Goal: Task Accomplishment & Management: Manage account settings

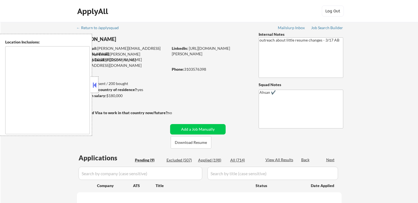
scroll to position [27, 0]
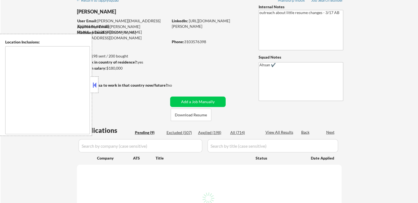
click at [96, 87] on button at bounding box center [94, 85] width 6 height 8
select select ""pending""
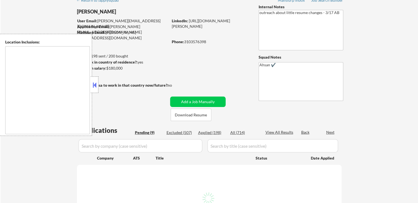
select select ""pending""
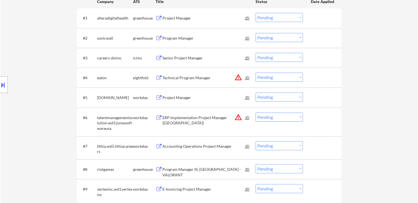
scroll to position [192, 0]
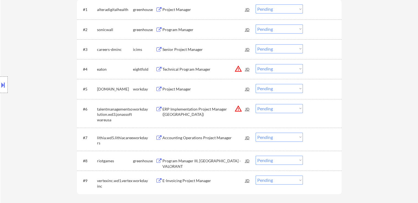
click at [176, 11] on div "Project Manager" at bounding box center [203, 9] width 83 height 5
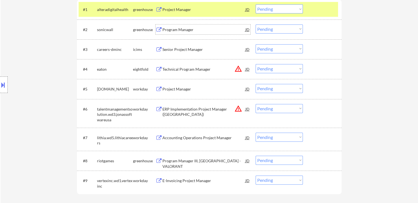
click at [170, 31] on div "Program Manager" at bounding box center [203, 29] width 83 height 5
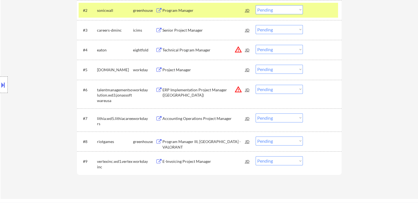
scroll to position [220, 0]
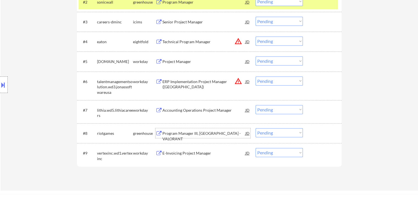
click at [177, 132] on div "Program Manager III, [GEOGRAPHIC_DATA] - VALORANT" at bounding box center [203, 135] width 83 height 11
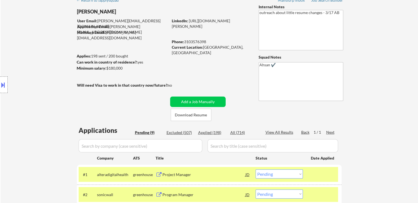
scroll to position [0, 0]
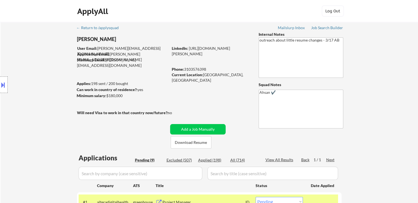
click at [0, 86] on button at bounding box center [3, 84] width 6 height 9
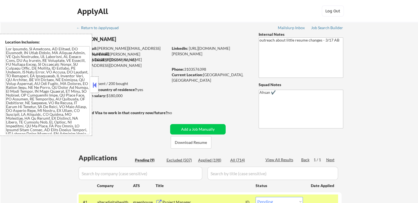
click at [35, 77] on textarea at bounding box center [47, 90] width 85 height 88
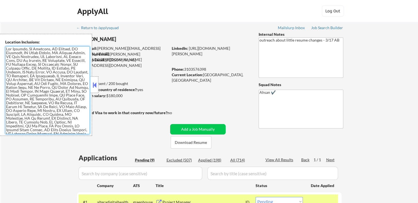
click at [96, 86] on button at bounding box center [94, 85] width 6 height 8
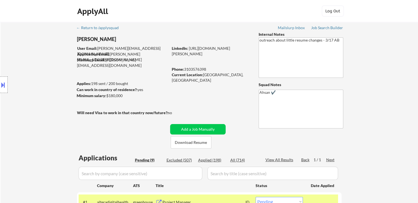
click at [57, 95] on div "Location Inclusions:" at bounding box center [49, 85] width 98 height 102
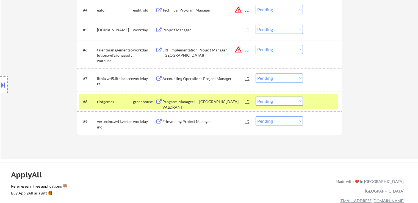
click at [281, 98] on select "Choose an option... Pending Applied Excluded (Questions) Excluded (Expired) Exc…" at bounding box center [279, 100] width 47 height 9
click at [256, 96] on select "Choose an option... Pending Applied Excluded (Questions) Excluded (Expired) Exc…" at bounding box center [279, 100] width 47 height 9
select select ""pending""
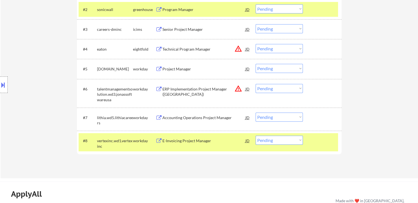
scroll to position [224, 0]
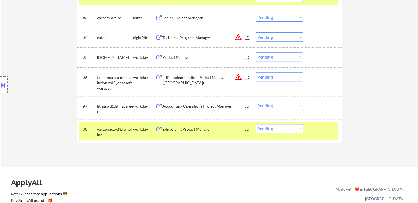
click at [180, 57] on div "Project Manager" at bounding box center [203, 57] width 83 height 5
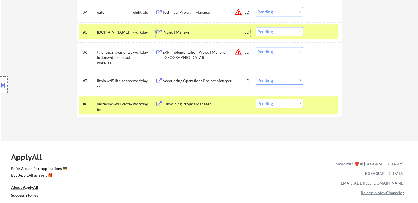
scroll to position [251, 0]
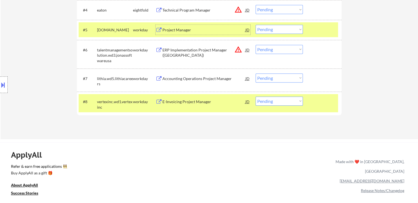
click at [194, 78] on div "Accounting Operations Project Manager" at bounding box center [203, 78] width 83 height 5
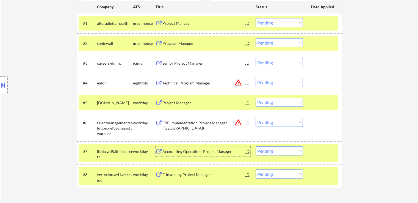
scroll to position [169, 0]
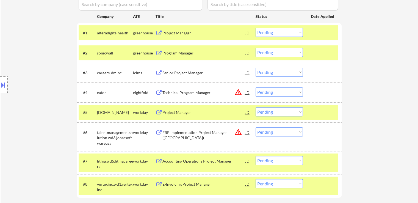
click at [279, 52] on select "Choose an option... Pending Applied Excluded (Questions) Excluded (Expired) Exc…" at bounding box center [279, 52] width 47 height 9
click at [256, 48] on select "Choose an option... Pending Applied Excluded (Questions) Excluded (Expired) Exc…" at bounding box center [279, 52] width 47 height 9
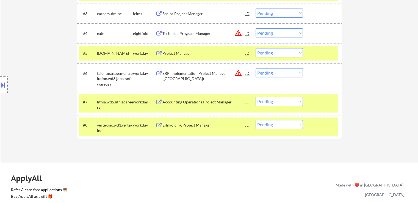
scroll to position [279, 0]
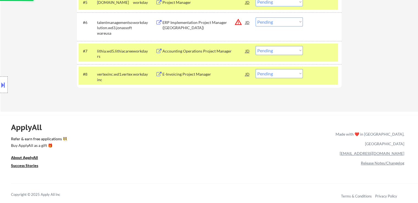
drag, startPoint x: 185, startPoint y: 75, endPoint x: 182, endPoint y: 126, distance: 51.7
click at [185, 73] on div "E-Invoicing Project Manager" at bounding box center [203, 73] width 83 height 5
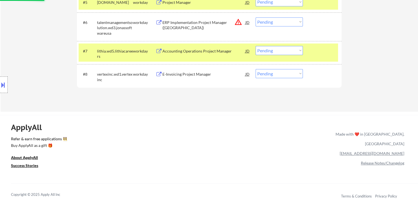
select select ""pending""
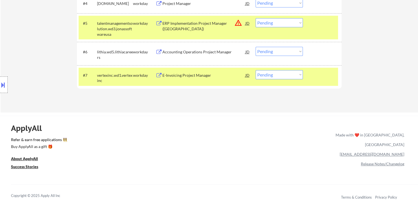
scroll to position [224, 0]
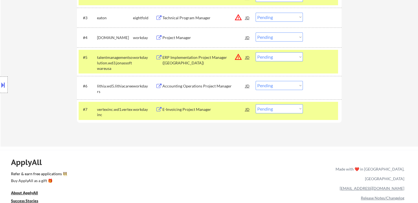
drag, startPoint x: 204, startPoint y: 87, endPoint x: 218, endPoint y: 89, distance: 14.3
click at [204, 86] on div "Accounting Operations Project Manager" at bounding box center [203, 85] width 83 height 5
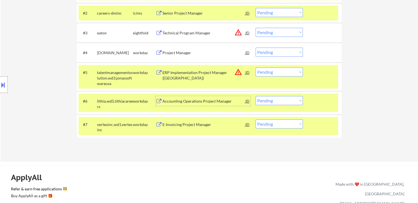
scroll to position [196, 0]
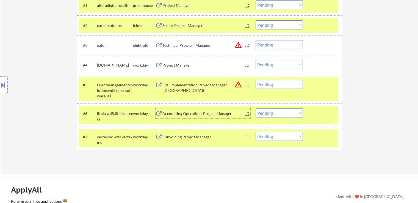
click at [180, 65] on div "Project Manager" at bounding box center [203, 64] width 83 height 5
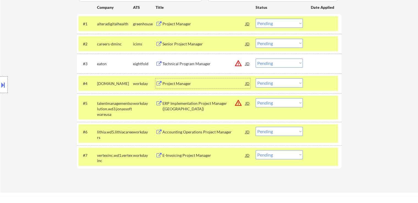
scroll to position [169, 0]
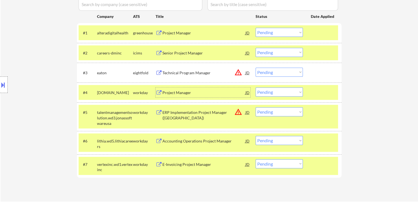
click at [184, 51] on div "Senior Project Manager" at bounding box center [203, 52] width 83 height 5
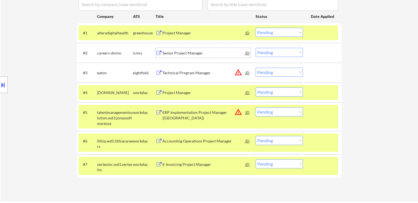
click at [181, 32] on div "Project Manager" at bounding box center [203, 32] width 83 height 5
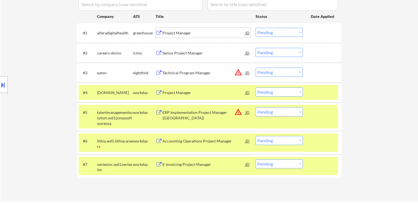
click at [181, 71] on div "Technical Program Manager" at bounding box center [203, 72] width 83 height 5
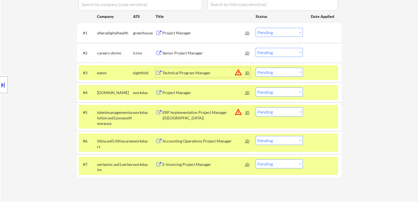
click at [238, 73] on button "warning_amber" at bounding box center [238, 72] width 8 height 8
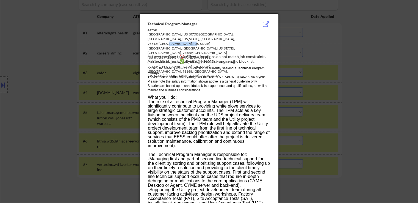
drag, startPoint x: 240, startPoint y: 40, endPoint x: 216, endPoint y: 35, distance: 25.0
click at [215, 39] on div "City Of Industry, California, USA, 91746; Bakersfield, California, USA, 93313; …" at bounding box center [195, 55] width 95 height 46
click at [54, 70] on div at bounding box center [209, 101] width 418 height 203
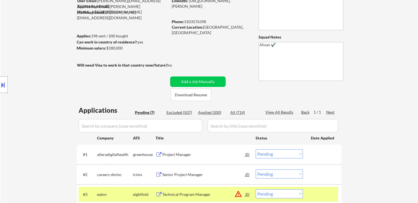
scroll to position [32, 0]
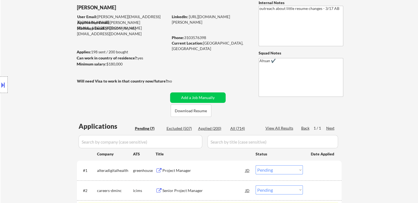
click at [378, 30] on div "← Return to /applysquad Mailslurp Inbox Job Search Builder Chaitali Mukhopadhya…" at bounding box center [209, 164] width 417 height 348
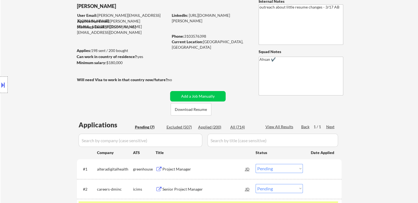
scroll to position [0, 0]
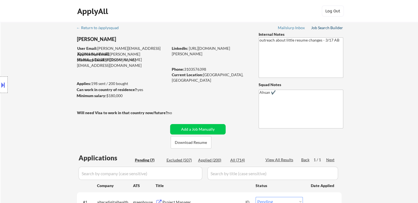
click at [329, 30] on div "Job Search Builder" at bounding box center [327, 28] width 32 height 4
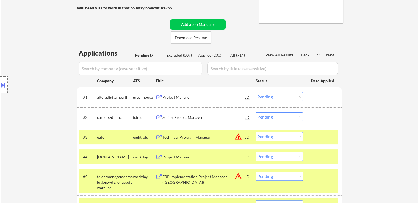
scroll to position [110, 0]
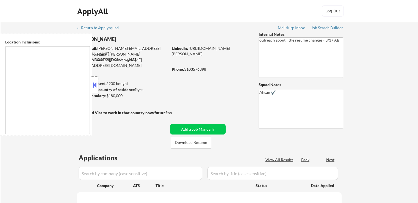
scroll to position [110, 0]
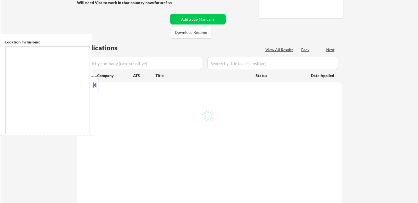
select select ""pending""
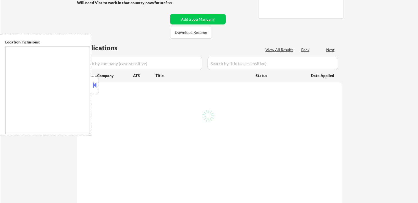
select select ""pending""
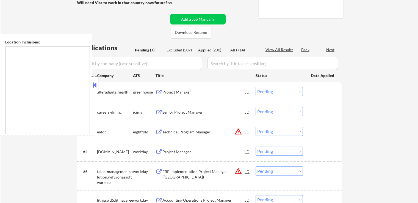
click at [97, 86] on button at bounding box center [94, 85] width 6 height 8
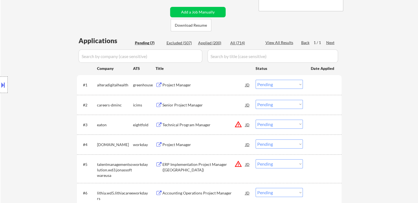
scroll to position [82, 0]
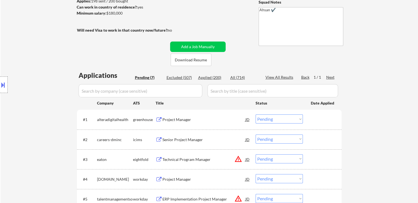
click at [47, 76] on div "Location Inclusions:" at bounding box center [49, 85] width 98 height 102
click at [213, 77] on div "Applied (200)" at bounding box center [211, 77] width 27 height 5
select select ""applied""
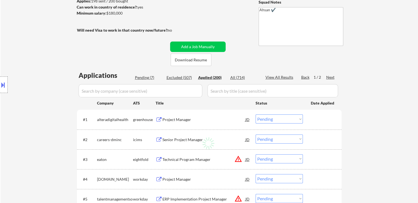
select select ""applied""
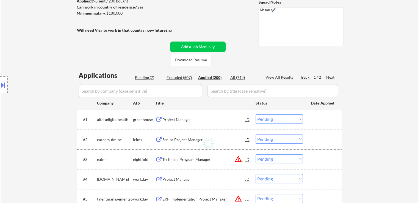
select select ""applied""
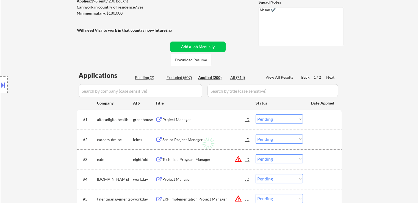
select select ""applied""
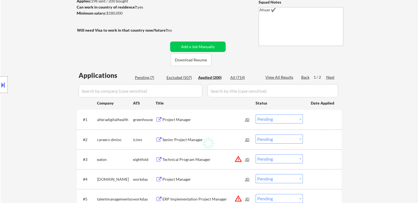
select select ""applied""
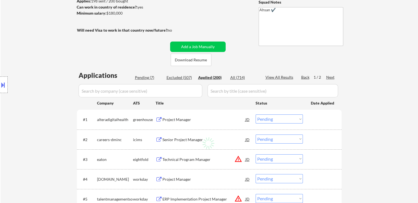
select select ""applied""
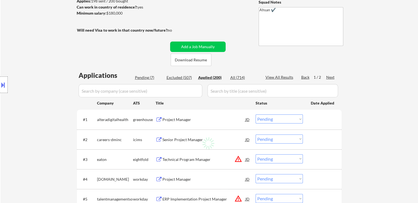
select select ""applied""
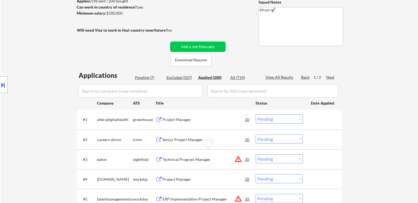
select select ""applied""
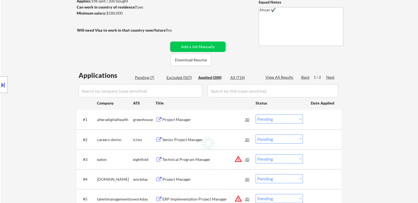
select select ""applied""
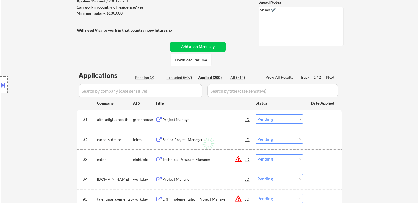
select select ""applied""
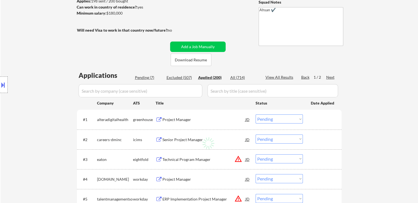
select select ""applied""
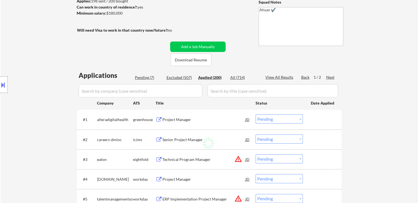
select select ""applied""
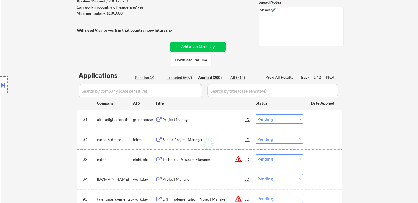
select select ""applied""
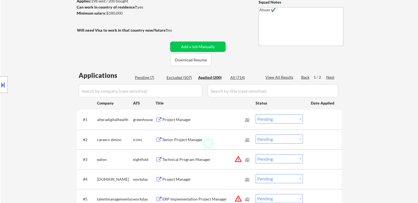
select select ""applied""
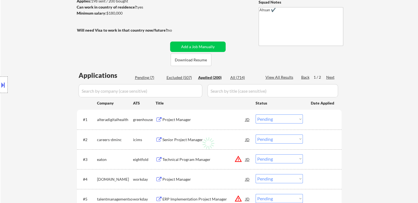
select select ""applied""
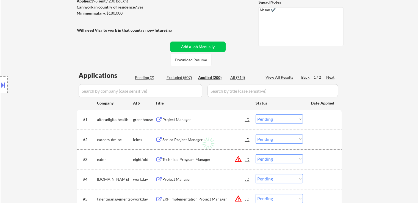
select select ""applied""
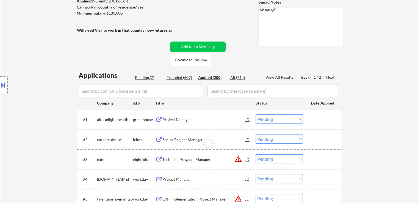
select select ""applied""
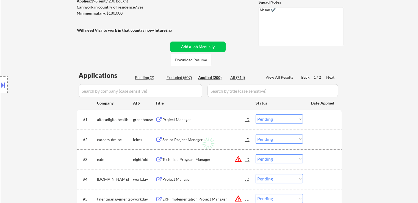
select select ""applied""
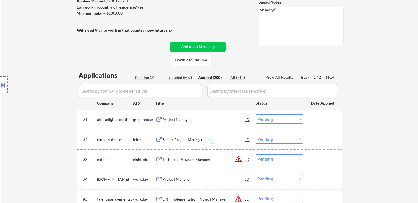
select select ""applied""
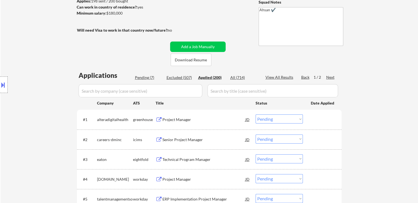
select select ""applied""
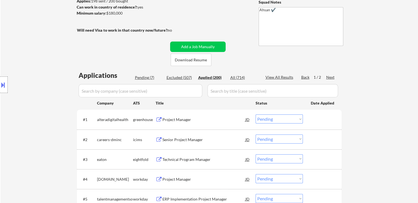
select select ""applied""
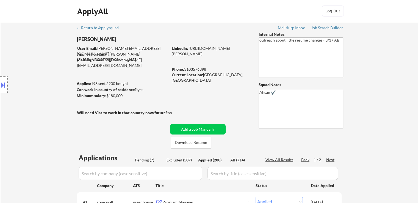
scroll to position [110, 0]
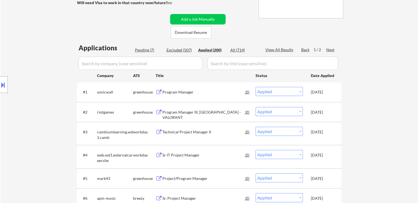
click at [148, 47] on div "Pending (7)" at bounding box center [148, 49] width 27 height 5
select select ""pending""
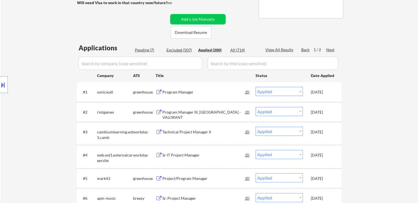
select select ""pending""
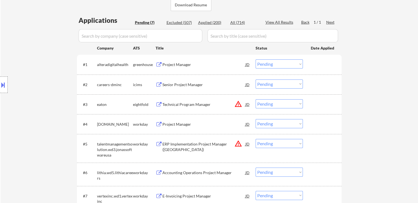
scroll to position [137, 0]
click at [171, 85] on div "Senior Project Manager" at bounding box center [203, 84] width 83 height 5
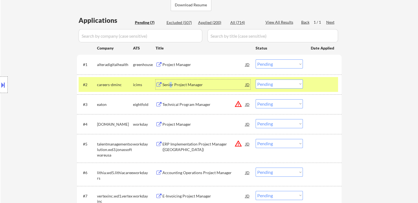
scroll to position [0, 0]
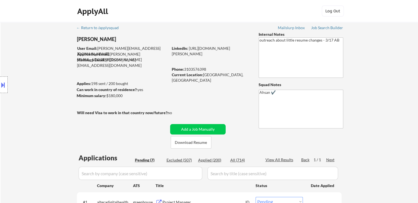
click at [19, 99] on div "Location Inclusions:" at bounding box center [49, 85] width 98 height 102
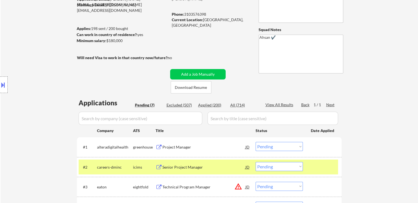
drag, startPoint x: 82, startPoint y: 73, endPoint x: 168, endPoint y: 81, distance: 86.1
click at [83, 72] on div "Location Inclusions:" at bounding box center [49, 85] width 98 height 102
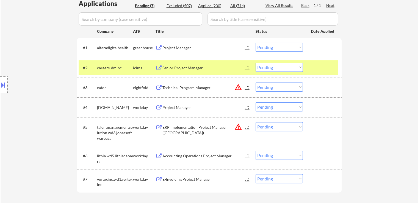
scroll to position [137, 0]
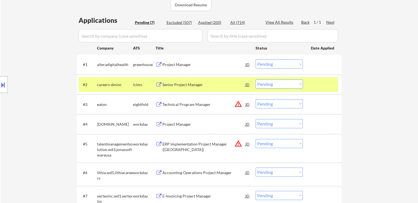
drag, startPoint x: 177, startPoint y: 20, endPoint x: 171, endPoint y: 32, distance: 13.9
click at [178, 20] on div "Applications Pending (7) Excluded (507) Applied (200) All (714) View All Result…" at bounding box center [209, 119] width 265 height 207
click at [180, 23] on div "Excluded (507)" at bounding box center [179, 22] width 27 height 5
select select ""excluded__salary_""
select select ""excluded__other_""
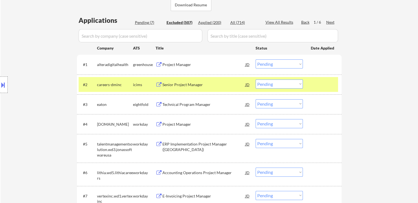
select select ""excluded__other_""
select select ""excluded__salary_""
select select ""excluded""
select select ""excluded__salary_""
select select ""excluded__expired_""
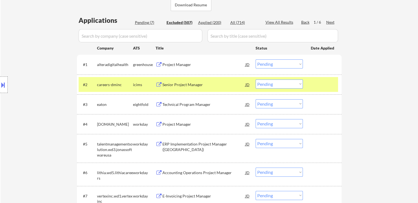
select select ""excluded""
select select ""excluded__salary_""
select select ""excluded__location_""
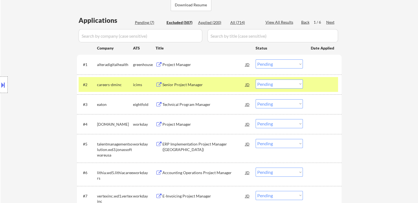
select select ""excluded__expired_""
select select ""excluded__salary_""
select select ""excluded__location_""
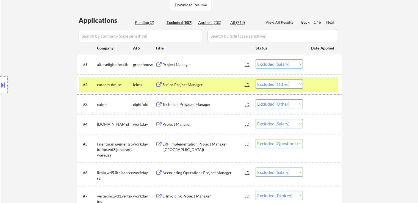
select select ""excluded__location_""
select select ""excluded__salary_""
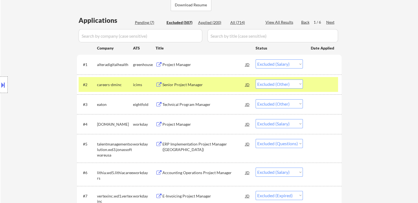
select select ""excluded__expired_""
select select ""excluded__salary_""
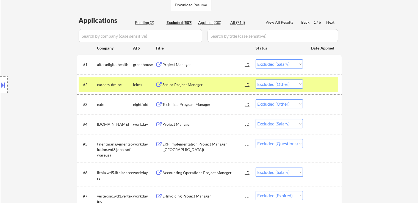
select select ""excluded__location_""
select select ""excluded__salary_""
select select ""excluded""
select select ""excluded__expired_""
select select ""excluded__other_""
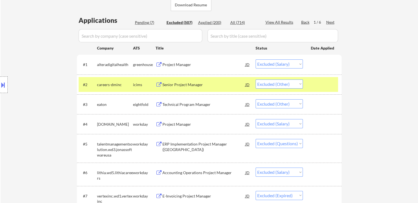
select select ""excluded__salary_""
select select ""excluded__location_""
select select ""excluded__salary_""
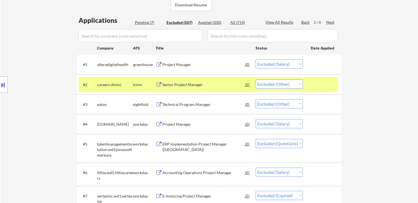
select select ""excluded__location_""
select select ""excluded__salary_""
select select ""excluded__expired_""
select select ""excluded__salary_""
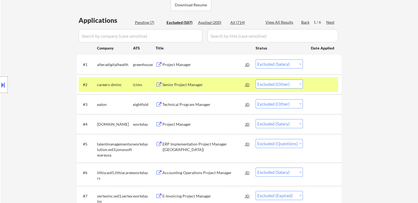
select select ""excluded""
select select ""excluded__expired_""
select select ""excluded__salary_""
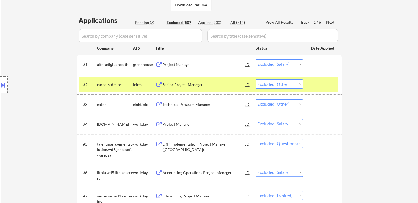
select select ""excluded__salary_""
select select ""excluded__expired_""
select select ""excluded__salary_""
select select ""excluded__location_""
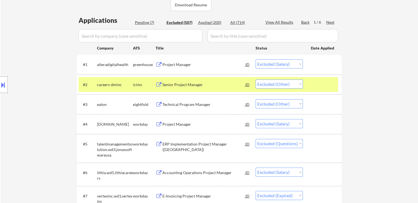
select select ""excluded__expired_""
select select ""excluded__salary_""
select select ""excluded__expired_""
select select ""excluded""
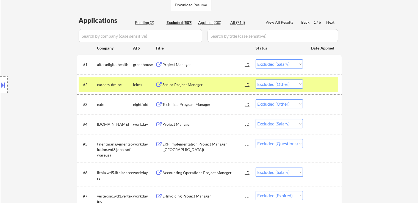
select select ""excluded""
select select ""excluded__salary_""
select select ""excluded__expired_""
select select ""excluded__salary_""
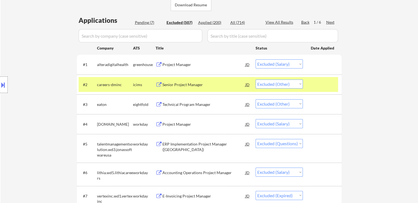
select select ""excluded__salary_""
select select ""excluded__location_""
select select ""excluded__expired_""
select select ""excluded__salary_""
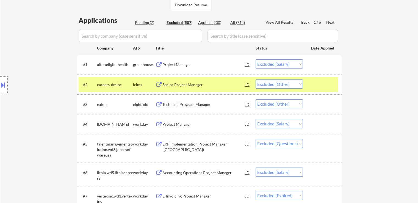
select select ""excluded__expired_""
select select ""excluded__salary_""
select select ""excluded""
select select ""excluded__location_""
select select ""excluded""
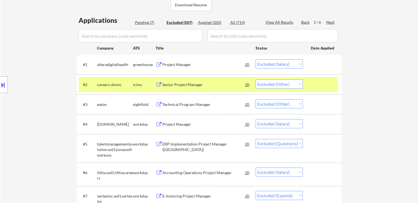
select select ""excluded__expired_""
select select ""excluded__location_""
select select ""excluded""
select select ""excluded__salary_""
select select ""excluded__expired_""
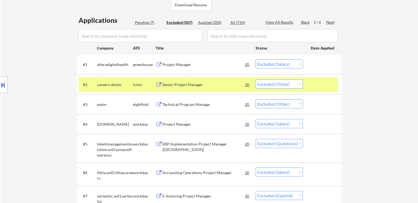
select select ""excluded__location_""
select select ""excluded__salary_""
select select ""excluded__expired_""
select select ""excluded""
select select ""excluded__expired_""
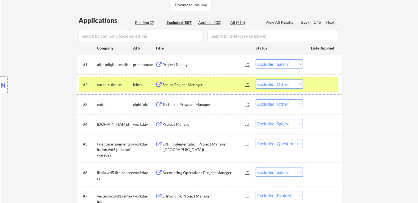
select select ""excluded__salary_""
select select ""excluded__location_""
select select ""excluded__salary_""
click at [42, 82] on div "Location Inclusions:" at bounding box center [49, 85] width 98 height 102
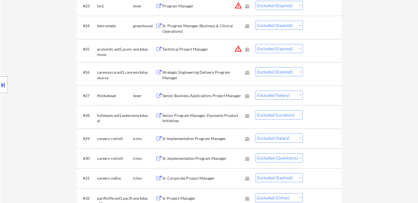
scroll to position [687, 0]
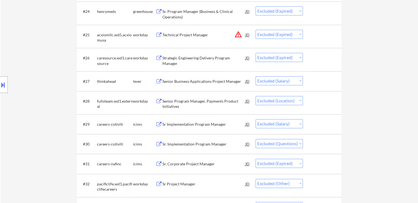
click at [201, 143] on div "Sr. Implementation Program Manager" at bounding box center [203, 143] width 83 height 5
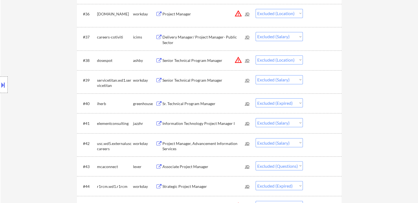
scroll to position [989, 0]
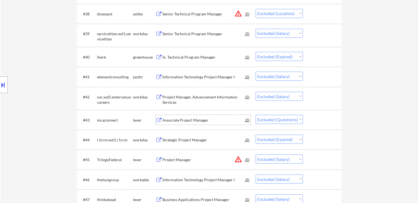
click at [182, 120] on div "Associate Project Manager" at bounding box center [203, 119] width 83 height 5
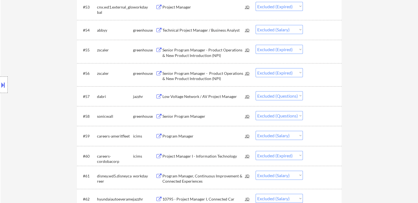
scroll to position [1319, 0]
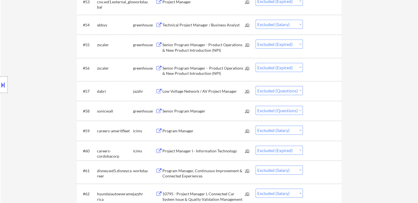
click at [181, 111] on div "Senior Program Manager" at bounding box center [203, 110] width 83 height 5
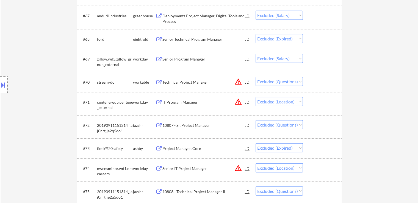
scroll to position [1621, 0]
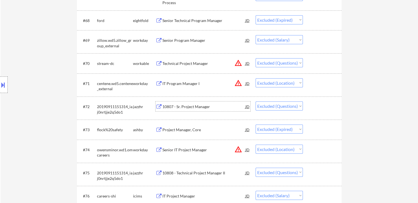
click at [191, 104] on div "10807 - Sr. Project Manager" at bounding box center [203, 106] width 83 height 5
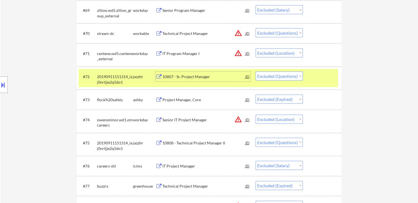
scroll to position [1676, 0]
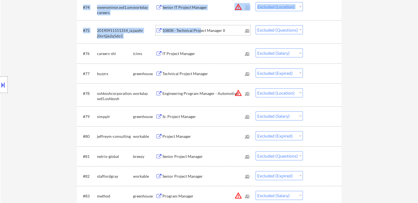
drag, startPoint x: 200, startPoint y: 117, endPoint x: 395, endPoint y: 177, distance: 203.7
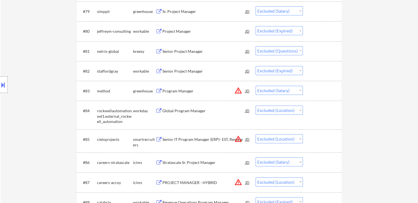
scroll to position [1902, 0]
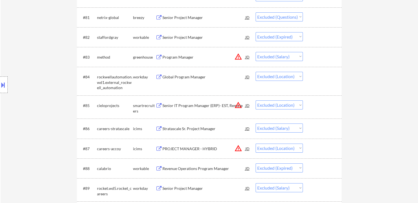
drag, startPoint x: 173, startPoint y: 19, endPoint x: 169, endPoint y: 19, distance: 3.9
click at [173, 18] on div "Senior Project Manager" at bounding box center [203, 17] width 83 height 5
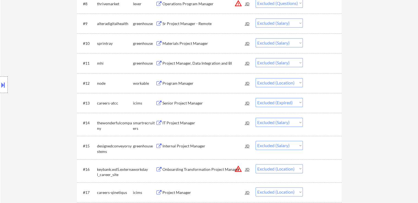
scroll to position [309, 0]
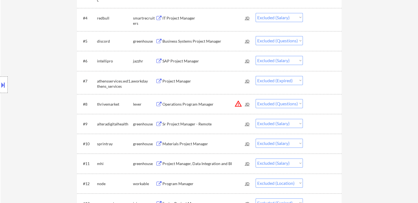
drag, startPoint x: 198, startPoint y: 105, endPoint x: 190, endPoint y: 121, distance: 18.4
click at [198, 103] on div "Operations Program Manager" at bounding box center [203, 103] width 83 height 5
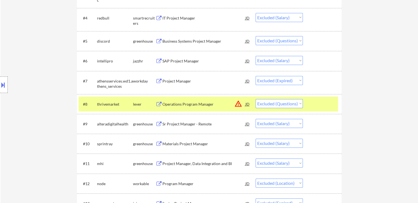
scroll to position [171, 0]
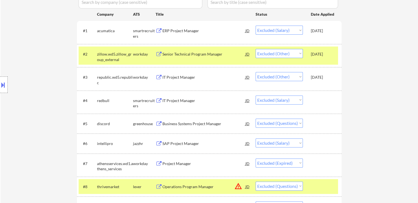
click at [181, 123] on div "Business Systems Project Manager" at bounding box center [203, 123] width 83 height 5
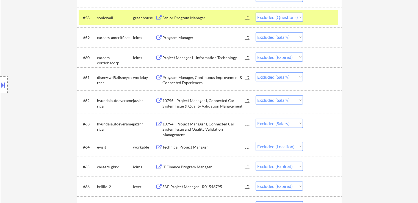
scroll to position [1627, 0]
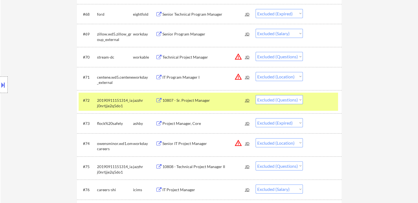
drag, startPoint x: 384, startPoint y: 117, endPoint x: 381, endPoint y: 119, distance: 2.9
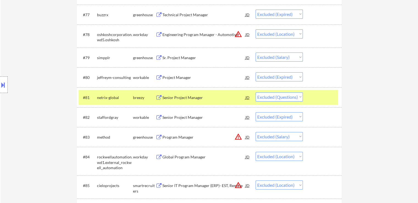
scroll to position [1847, 0]
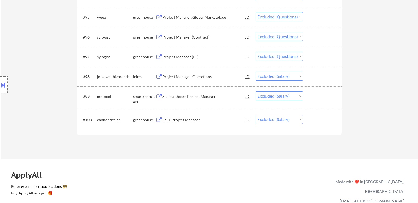
scroll to position [2204, 0]
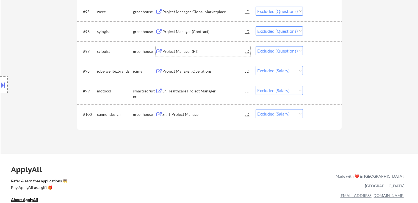
click at [174, 48] on div "Project Manager (FT)" at bounding box center [203, 51] width 83 height 10
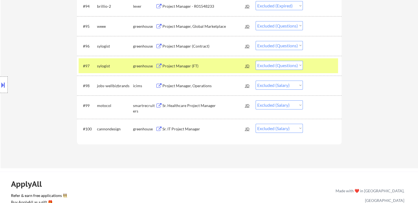
scroll to position [2177, 0]
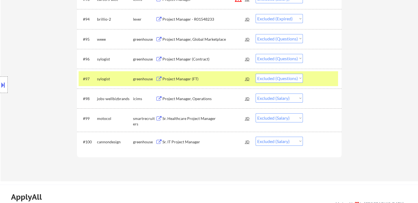
click at [190, 57] on div "Project Manager (Contract)" at bounding box center [203, 58] width 83 height 5
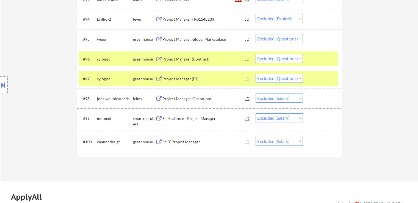
click at [185, 40] on div "Project Manager, Global Marketplace" at bounding box center [203, 39] width 83 height 5
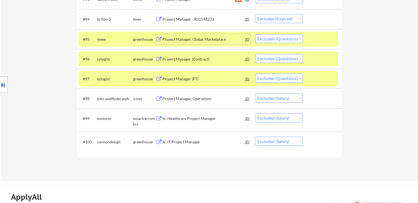
drag, startPoint x: 286, startPoint y: 142, endPoint x: 285, endPoint y: 138, distance: 3.5
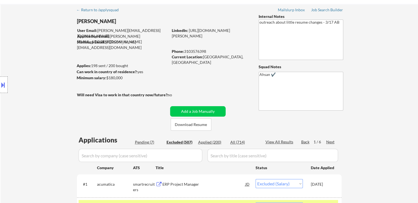
scroll to position [0, 0]
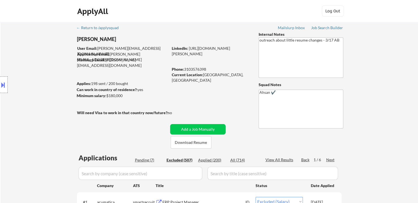
click at [329, 162] on div "Next" at bounding box center [330, 159] width 9 height 5
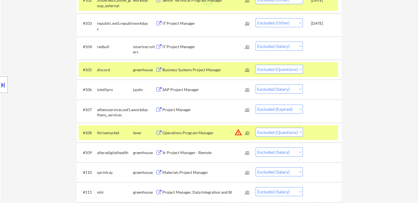
scroll to position [247, 0]
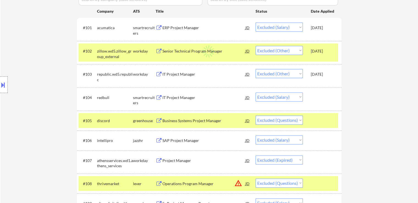
scroll to position [192, 0]
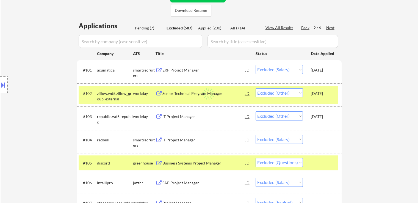
scroll to position [137, 0]
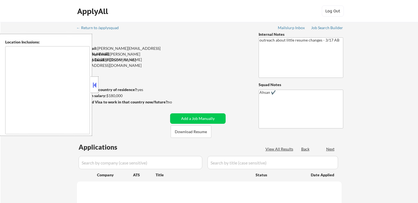
type textarea "[GEOGRAPHIC_DATA], [GEOGRAPHIC_DATA] [GEOGRAPHIC_DATA], [GEOGRAPHIC_DATA] [GEOG…"
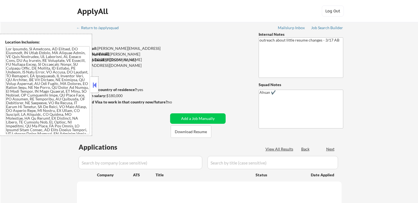
select select ""pending""
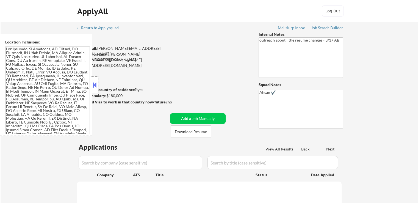
select select ""pending""
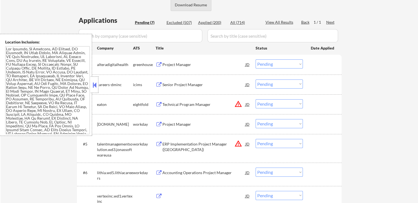
scroll to position [137, 0]
drag, startPoint x: 97, startPoint y: 86, endPoint x: 145, endPoint y: 55, distance: 56.7
click at [98, 82] on div at bounding box center [95, 84] width 8 height 16
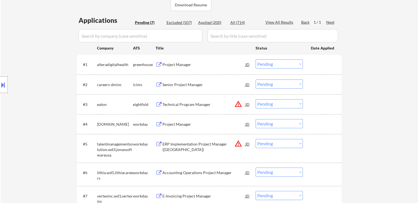
click at [184, 25] on div "Excluded (507)" at bounding box center [179, 22] width 27 height 5
click at [332, 22] on div "Next" at bounding box center [330, 22] width 9 height 5
select select ""excluded__location_""
select select ""excluded__other_""
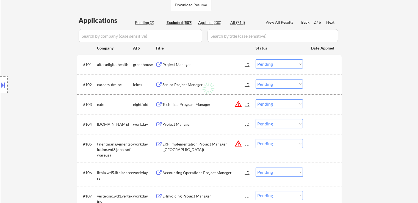
select select ""excluded__expired_""
select select ""excluded__location_""
select select ""excluded__other_""
select select ""excluded__expired_""
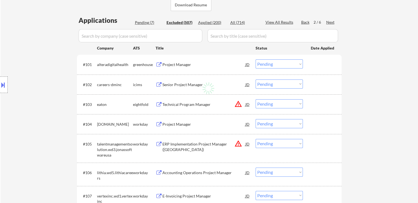
select select ""excluded__expired_""
select select ""excluded__location_""
select select ""excluded__salary_""
select select ""excluded__expired_""
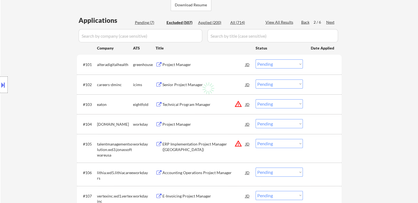
select select ""excluded__salary_""
select select ""excluded__location_""
select select ""excluded""
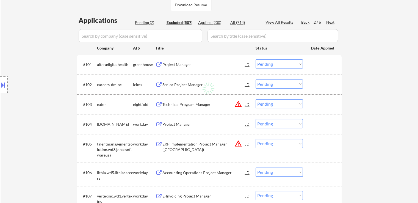
select select ""excluded__salary_""
select select ""excluded""
select select ""excluded__salary_""
select select ""excluded__expired_""
select select ""excluded__salary_""
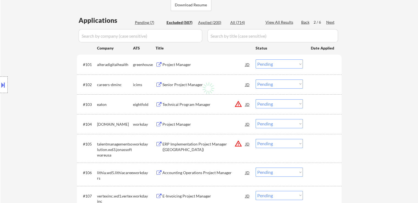
select select ""excluded__expired_""
select select ""excluded__salary_""
select select ""excluded__location_""
select select ""excluded__salary_""
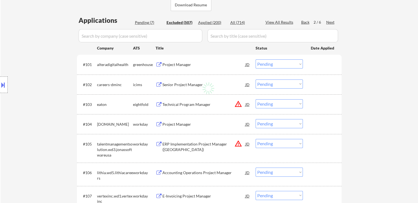
select select ""excluded""
select select ""excluded__salary_""
select select ""excluded__location_""
select select ""excluded__salary_""
select select ""excluded__location_""
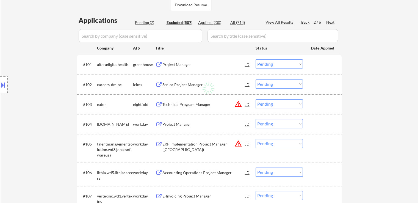
select select ""excluded__salary_""
select select ""excluded""
select select ""excluded__location_""
select select ""excluded""
select select ""excluded__location_""
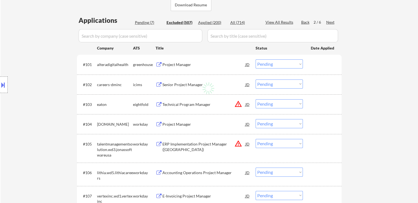
select select ""excluded__expired_""
select select ""excluded__salary_""
select select ""excluded""
select select ""excluded__expired_""
select select ""excluded__location_""
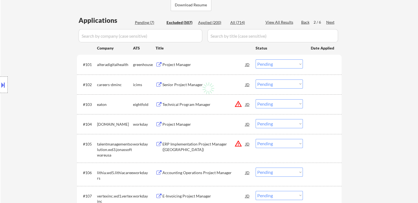
select select ""excluded__salary_""
select select ""excluded__expired_""
select select ""excluded__location_""
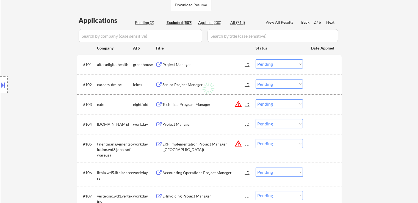
select select ""excluded__location_""
select select ""excluded__salary_""
select select ""excluded__location_""
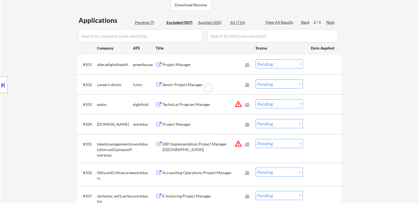
select select ""excluded""
select select ""excluded__location_""
select select ""excluded""
select select ""excluded__location_""
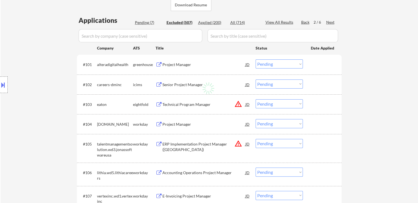
select select ""excluded__salary_""
select select ""excluded__location_""
select select ""excluded__expired_""
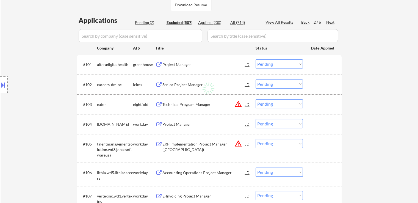
select select ""excluded__location_""
select select ""excluded__salary_""
select select ""excluded""
select select ""excluded__location_""
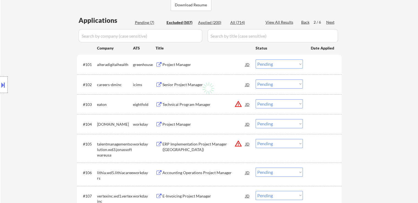
select select ""excluded__location_""
select select ""excluded""
select select ""excluded__salary_""
select select ""excluded__location_""
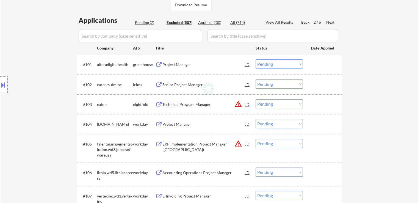
select select ""excluded__expired_""
select select ""excluded__salary_""
select select ""excluded__location_""
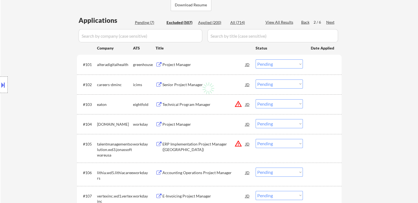
select select ""excluded__location_""
select select ""excluded__salary_""
select select ""excluded__location_""
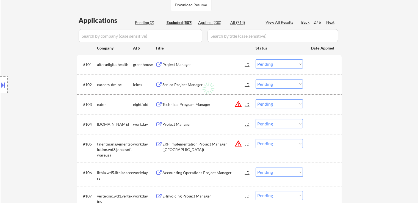
select select ""excluded__location_""
select select ""excluded__expired_""
select select ""excluded__location_""
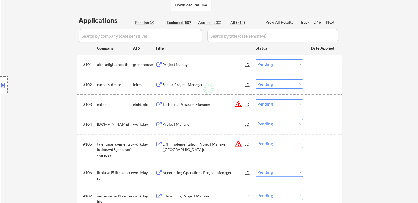
select select ""excluded__salary_""
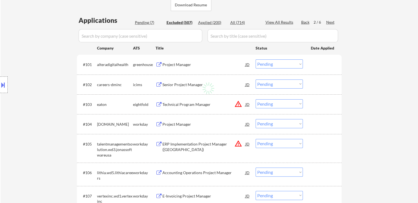
select select ""excluded__location_""
select select ""excluded__expired_""
select select ""excluded__salary_""
select select ""excluded__location_""
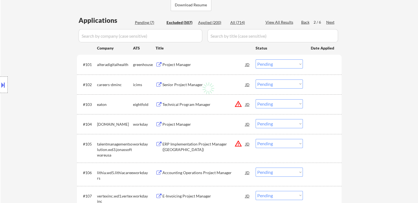
select select ""excluded__salary_""
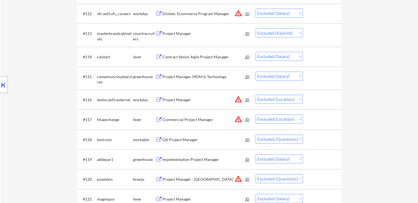
scroll to position [440, 0]
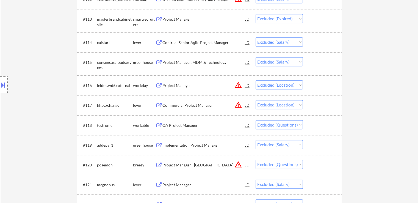
click at [174, 125] on div "QA Project Manager" at bounding box center [203, 125] width 83 height 5
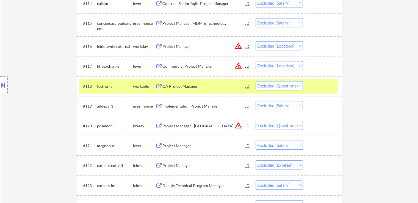
scroll to position [495, 0]
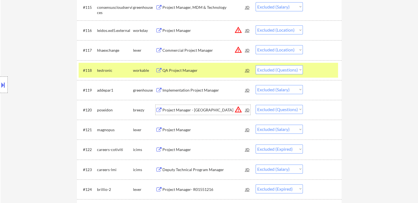
click at [184, 111] on div "Project Manager - US" at bounding box center [203, 109] width 83 height 5
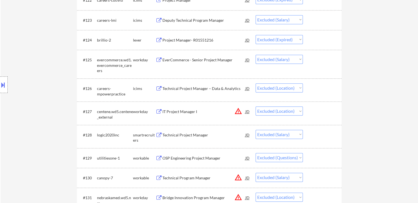
scroll to position [659, 0]
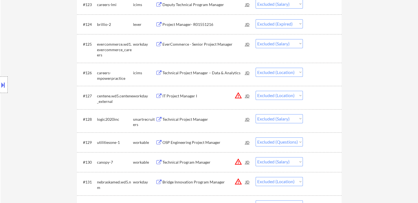
click at [197, 142] on div "OSP Engineering Project Manager" at bounding box center [203, 142] width 83 height 5
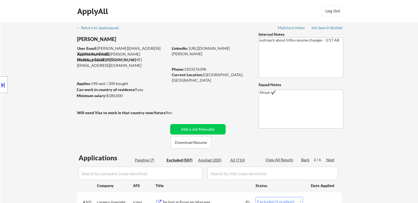
scroll to position [463, 0]
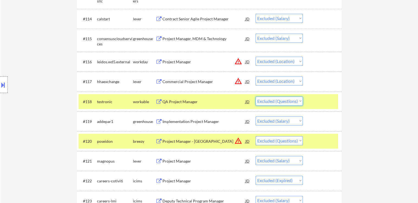
drag, startPoint x: 278, startPoint y: 98, endPoint x: 279, endPoint y: 104, distance: 5.8
click at [278, 98] on select "Choose an option... Pending Applied Excluded (Questions) Excluded (Expired) Exc…" at bounding box center [279, 100] width 47 height 9
click at [256, 96] on select "Choose an option... Pending Applied Excluded (Questions) Excluded (Expired) Exc…" at bounding box center [279, 100] width 47 height 9
select select ""excluded__salary_""
select select ""excluded""
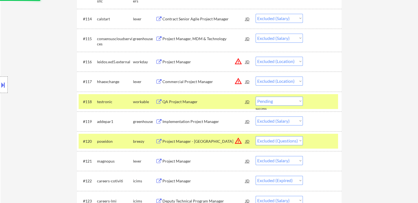
select select ""excluded__salary_""
select select ""excluded__expired_""
select select ""excluded__salary_""
select select ""excluded__expired_""
select select ""excluded__salary_""
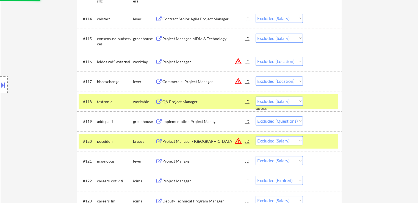
select select ""excluded__location_""
select select ""excluded__salary_""
select select ""excluded""
select select ""excluded__salary_""
select select ""excluded__location_""
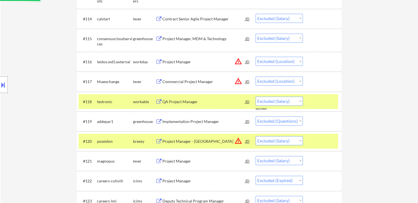
select select ""excluded__salary_""
select select ""excluded__location_""
select select ""excluded__salary_""
select select ""excluded""
select select ""excluded__location_""
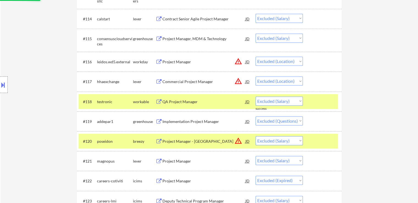
select select ""excluded""
select select ""excluded__location_""
select select ""excluded__expired_""
select select ""excluded__salary_""
select select ""excluded""
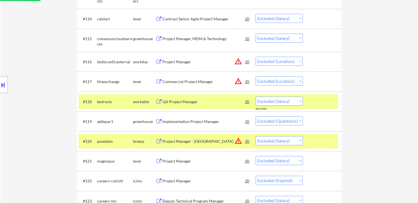
select select ""excluded__expired_""
select select ""excluded__location_""
select select ""excluded__salary_""
select select ""excluded__expired_""
select select ""excluded__location_""
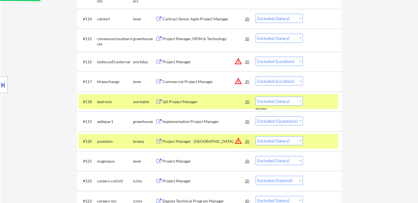
select select ""excluded__salary_""
select select ""excluded__location_""
select select ""excluded""
select select ""excluded__location_""
select select ""excluded""
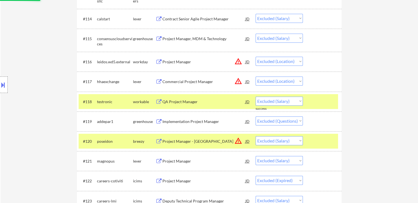
select select ""excluded__location_""
select select ""excluded__salary_""
select select ""excluded__location_""
select select ""excluded__expired_""
select select ""excluded__location_""
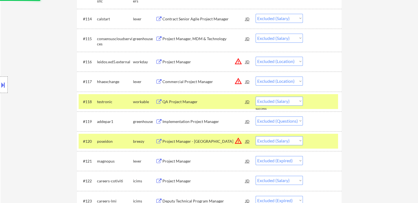
select select ""excluded__salary_""
select select ""excluded""
select select ""excluded__location_""
select select ""excluded""
select select ""excluded__salary_""
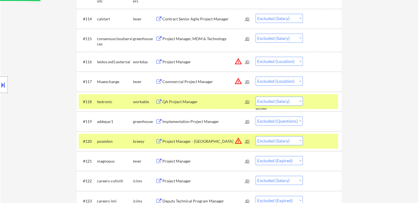
select select ""excluded__location_""
select select ""excluded__expired_""
select select ""excluded__salary_""
select select ""excluded__location_""
select select ""excluded__salary_""
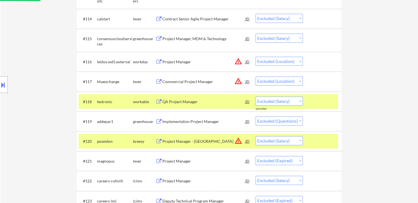
select select ""excluded__location_""
select select ""excluded__expired_""
select select ""excluded__location_""
select select ""excluded__salary_""
select select ""excluded__location_""
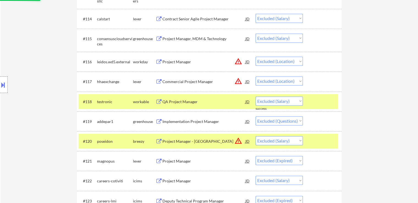
select select ""excluded__expired_""
select select ""excluded__salary_""
select select ""excluded__location_""
select select ""excluded__salary_""
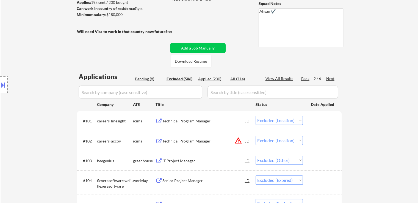
scroll to position [0, 0]
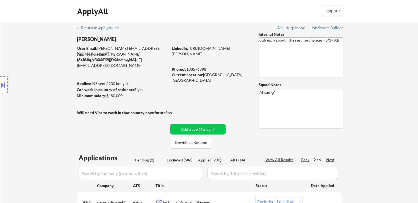
click at [208, 162] on div "Applied (200)" at bounding box center [211, 159] width 27 height 5
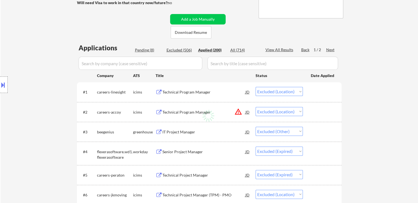
select select ""applied""
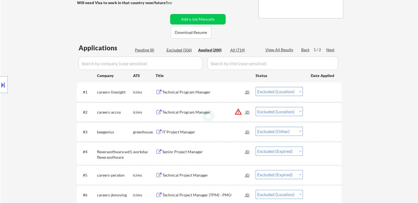
select select ""applied""
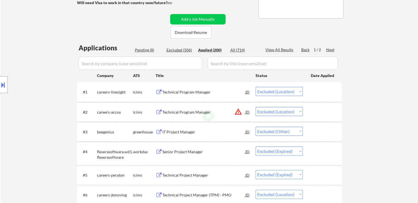
select select ""applied""
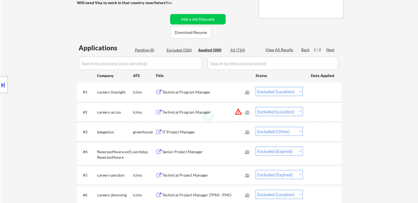
select select ""applied""
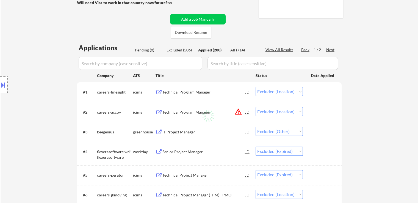
select select ""applied""
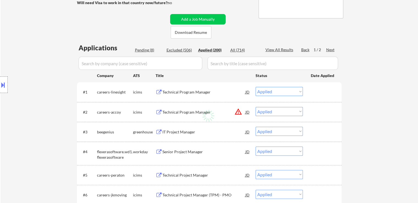
select select ""applied""
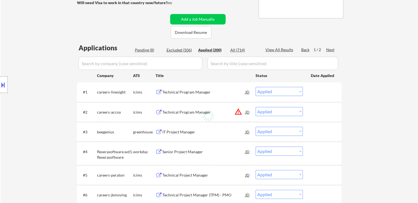
select select ""applied""
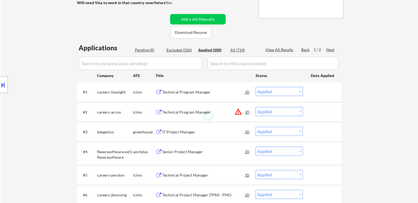
select select ""applied""
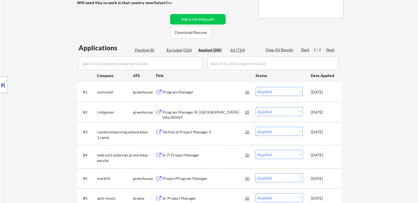
click at [146, 49] on div "Pending (8)" at bounding box center [148, 49] width 27 height 5
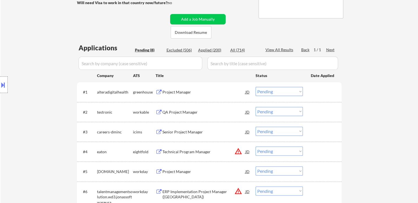
click at [275, 111] on select "Choose an option... Pending Applied Excluded (Questions) Excluded (Expired) Exc…" at bounding box center [279, 111] width 47 height 9
click at [256, 107] on select "Choose an option... Pending Applied Excluded (Questions) Excluded (Expired) Exc…" at bounding box center [279, 111] width 47 height 9
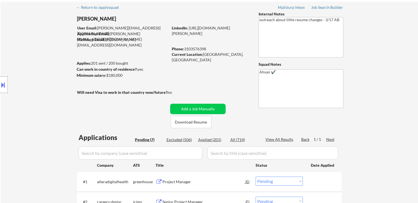
scroll to position [55, 0]
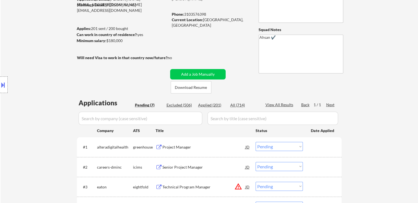
click at [72, 85] on div "Location Inclusions:" at bounding box center [49, 85] width 98 height 102
click at [87, 78] on div "Location Inclusions:" at bounding box center [49, 85] width 98 height 102
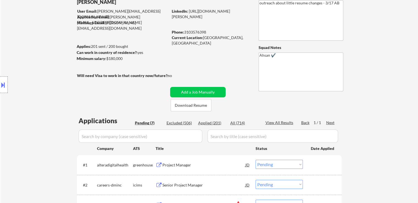
scroll to position [27, 0]
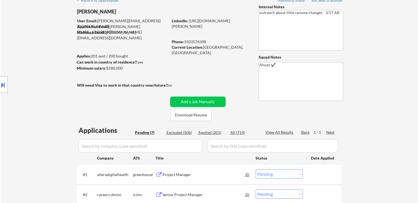
click at [45, 54] on div "Location Inclusions:" at bounding box center [49, 85] width 98 height 102
